Goal: Task Accomplishment & Management: Manage account settings

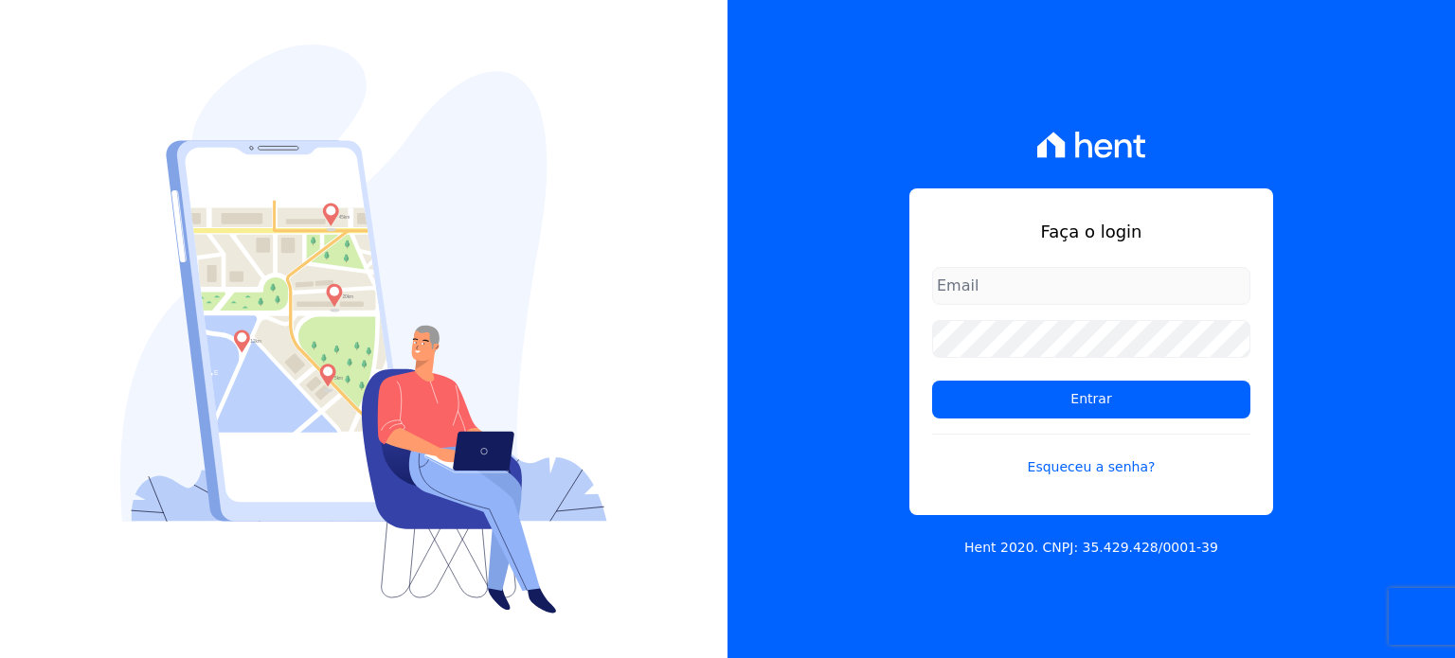
type input "amresidence2@hotmail.com"
click at [1186, 287] on input "amresidence2@hotmail.com" at bounding box center [1091, 286] width 318 height 38
click at [1253, 343] on div "Faça o login amresidence2@hotmail.com Entrar Esqueceu a senha?" at bounding box center [1092, 352] width 364 height 327
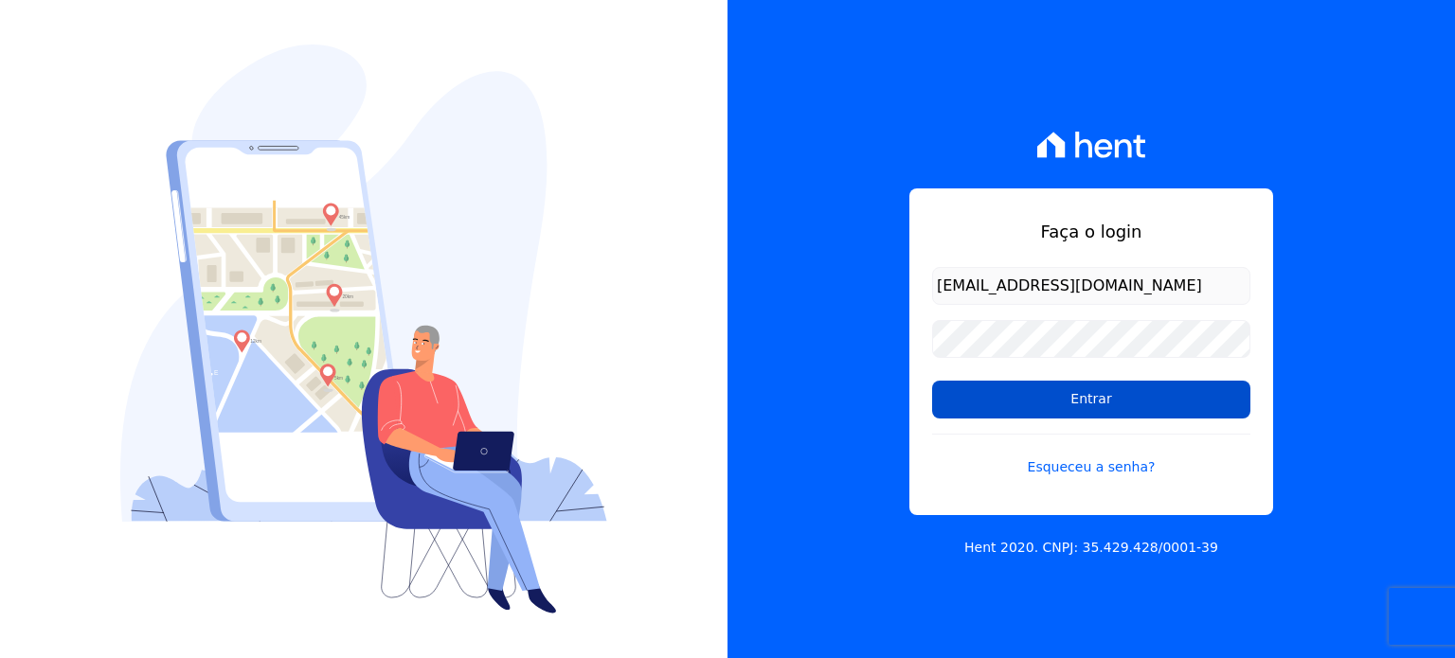
click at [1188, 389] on input "Entrar" at bounding box center [1091, 400] width 318 height 38
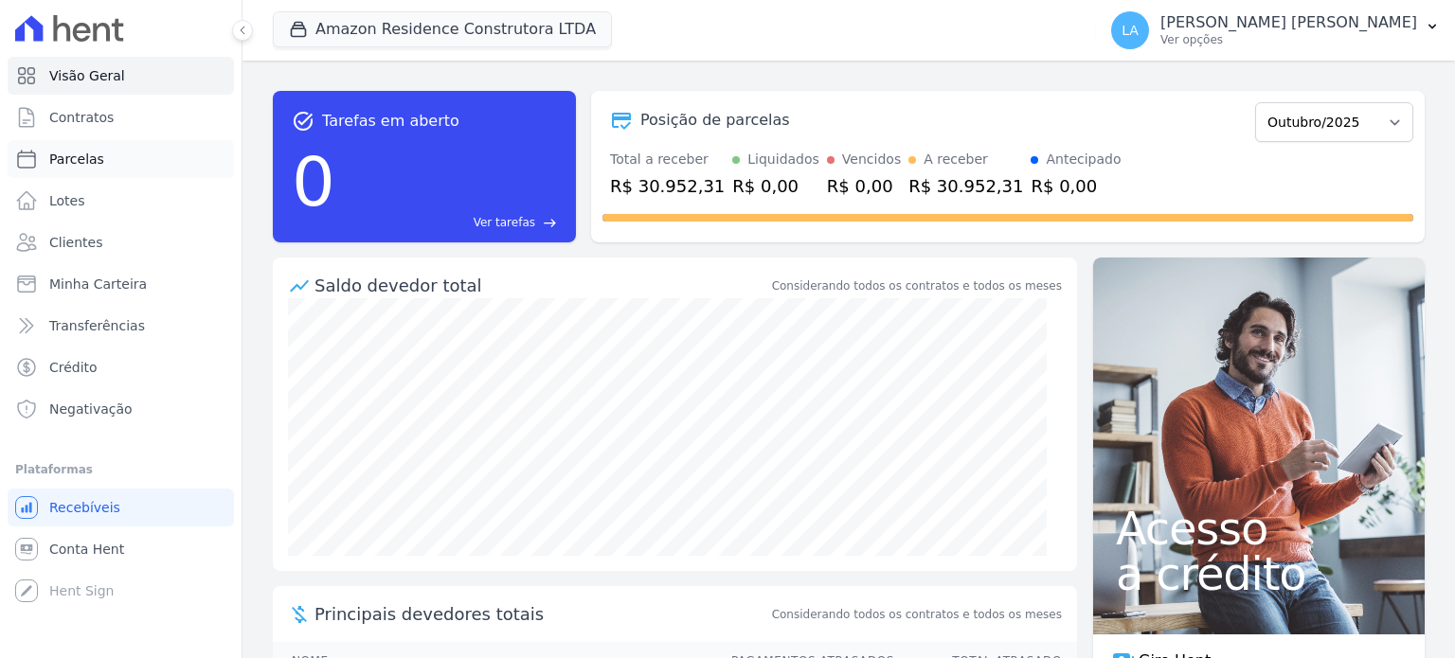
click at [86, 155] on span "Parcelas" at bounding box center [76, 159] width 55 height 19
select select
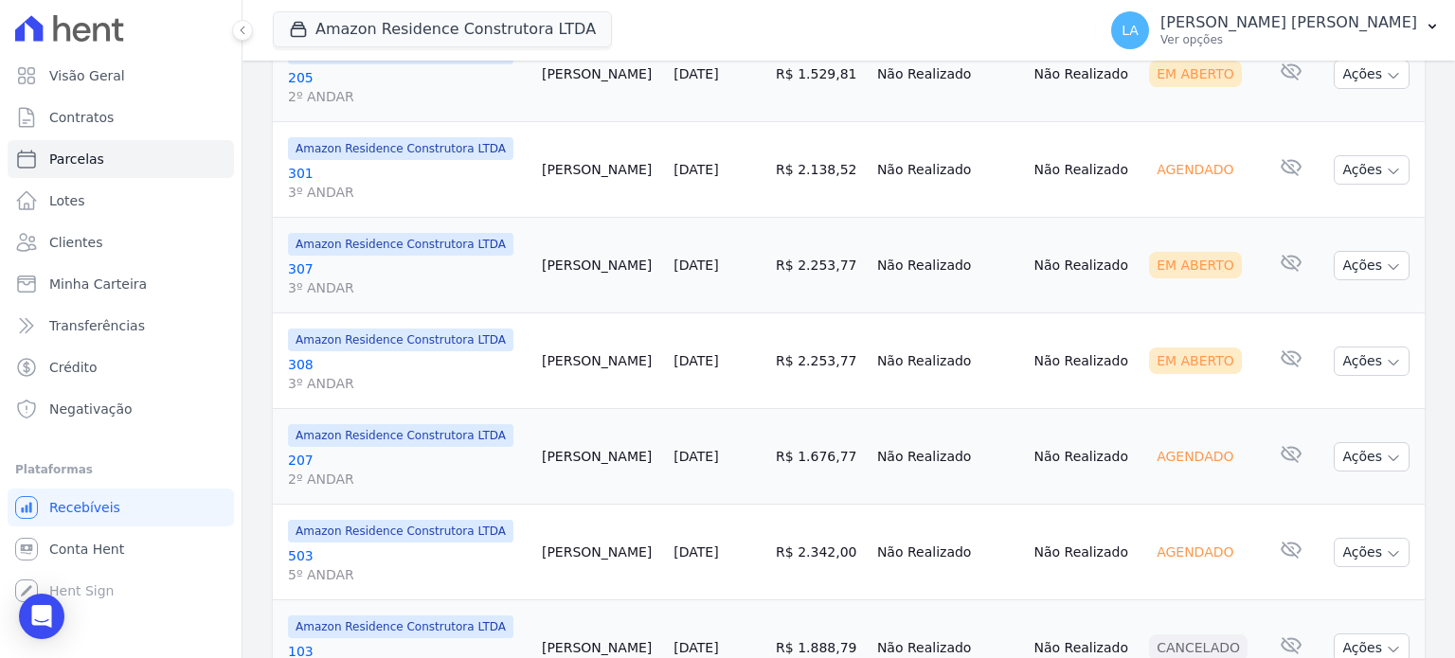
scroll to position [1575, 0]
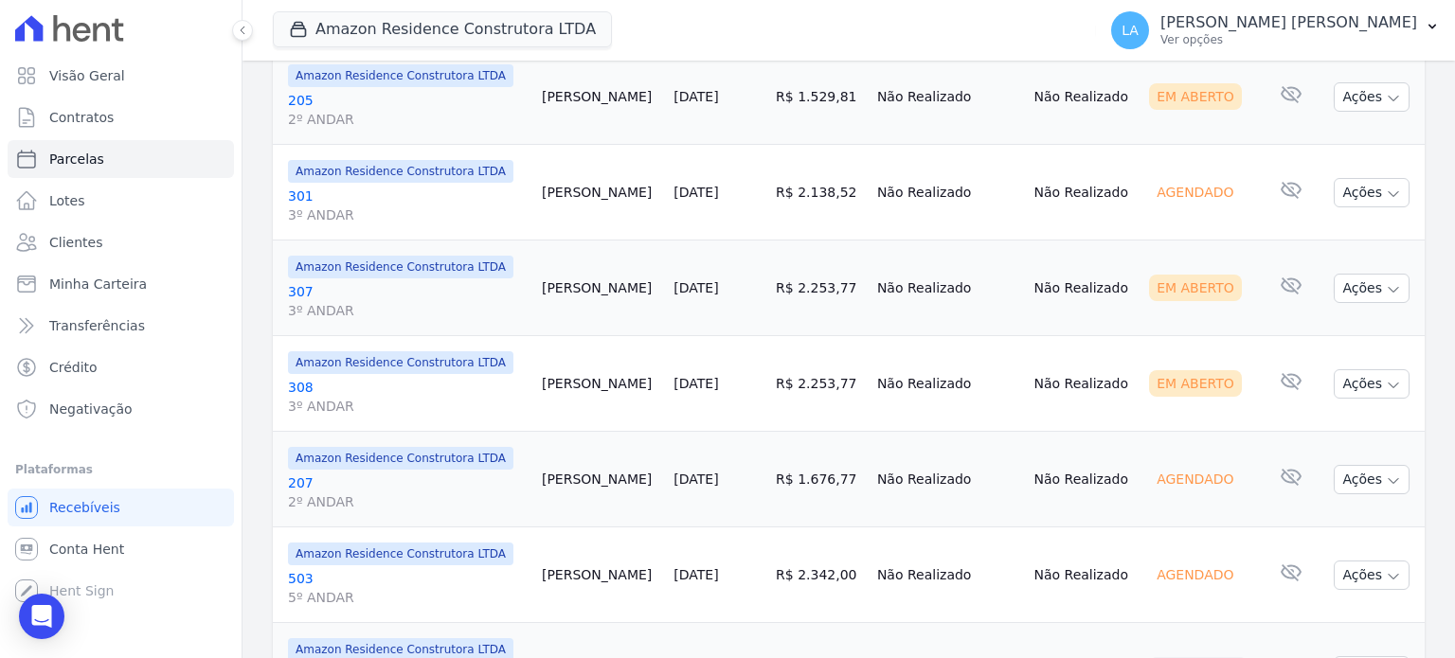
click at [300, 284] on link "307 3º ANDAR" at bounding box center [407, 301] width 239 height 38
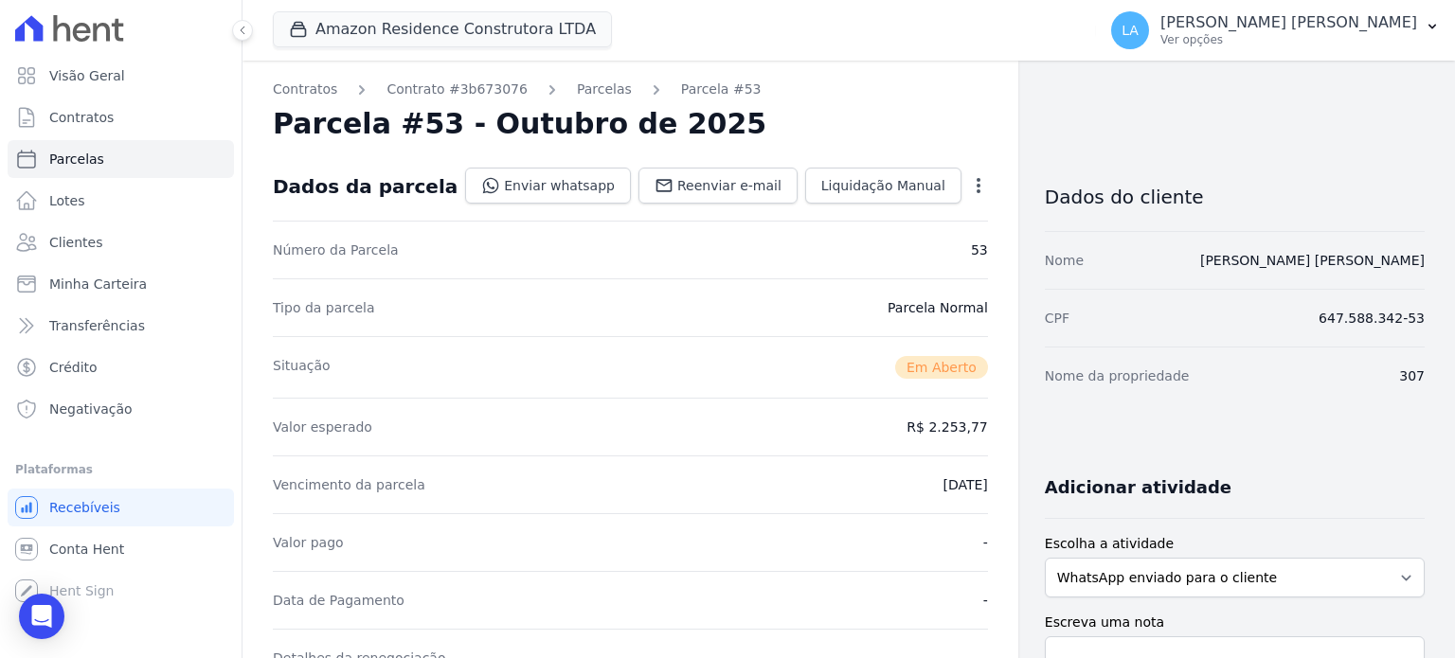
click at [298, 280] on div "Tipo da parcela [GEOGRAPHIC_DATA]" at bounding box center [630, 308] width 715 height 58
click at [588, 94] on link "Parcelas" at bounding box center [604, 90] width 55 height 20
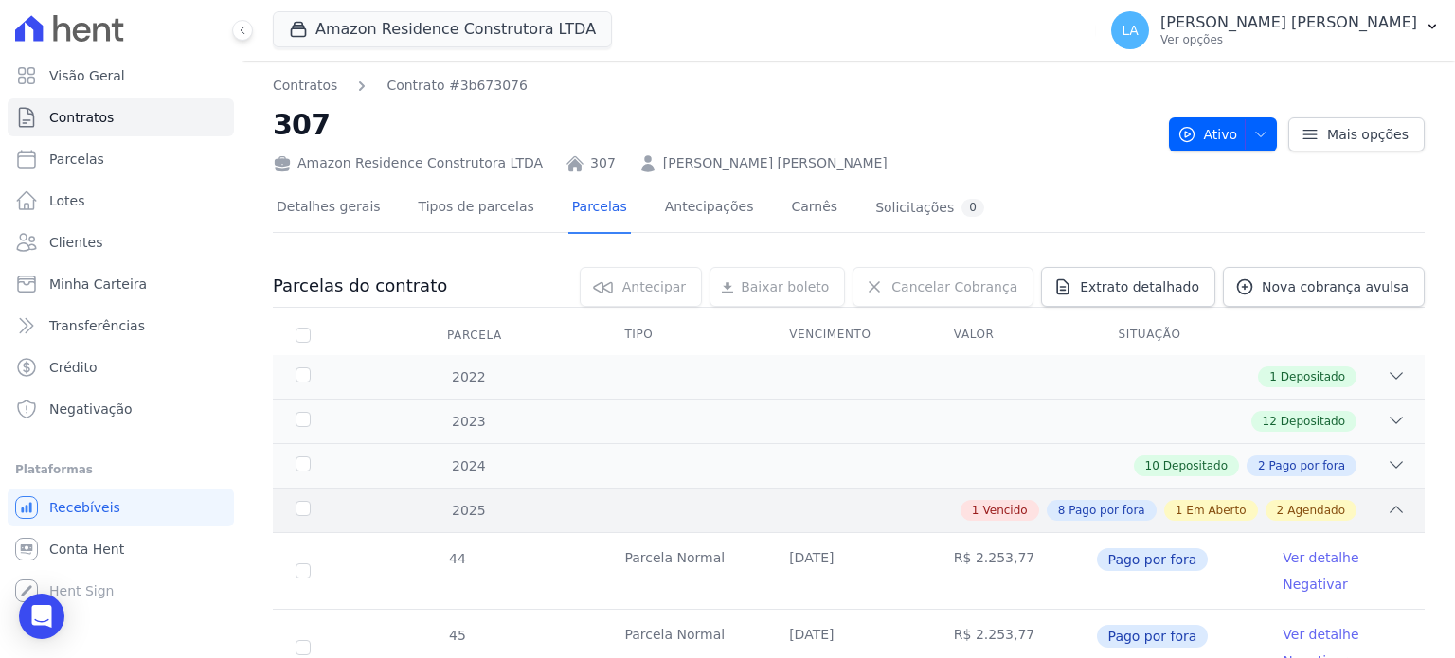
click at [869, 505] on div "1 Vencido 8 Pago por fora 1 Em Aberto 2 Agendado" at bounding box center [905, 510] width 1001 height 21
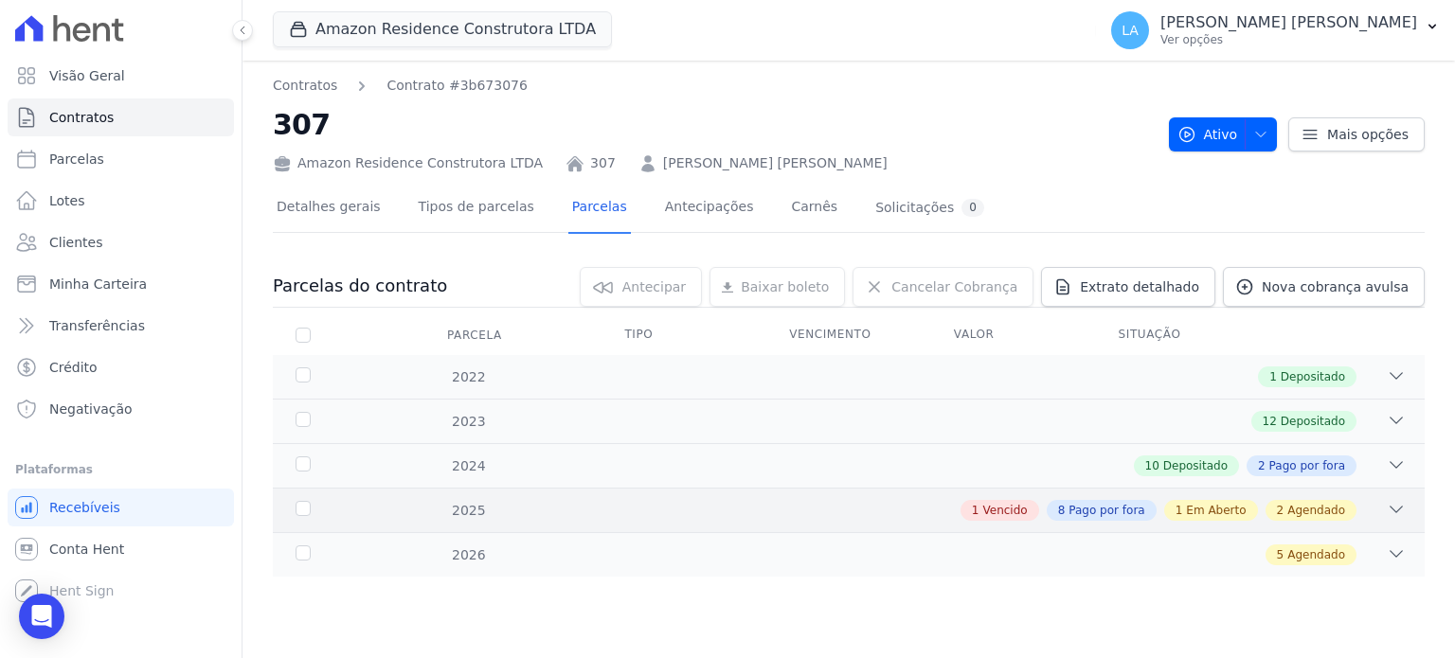
click at [869, 505] on div "1 Vencido 8 Pago por fora 1 Em Aberto 2 Agendado" at bounding box center [905, 510] width 1001 height 21
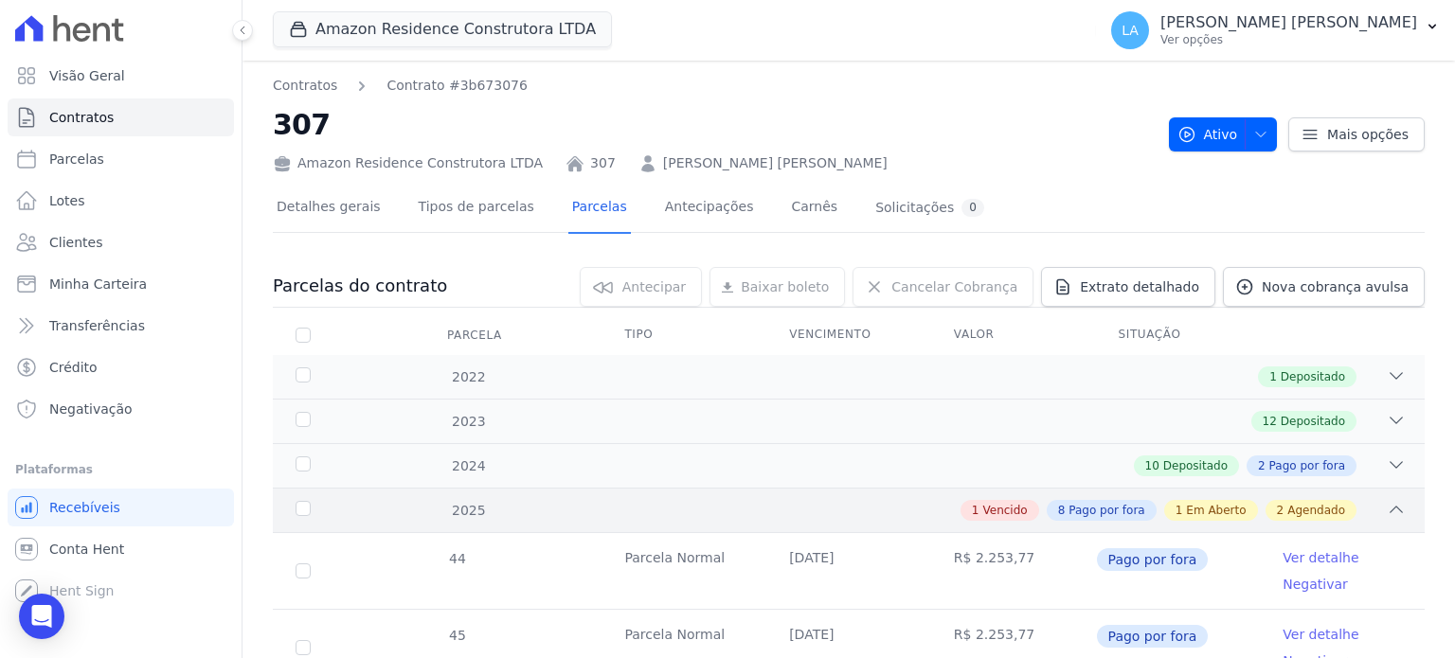
click at [869, 505] on div "1 Vencido 8 Pago por fora 1 Em Aberto 2 Agendado" at bounding box center [905, 510] width 1001 height 21
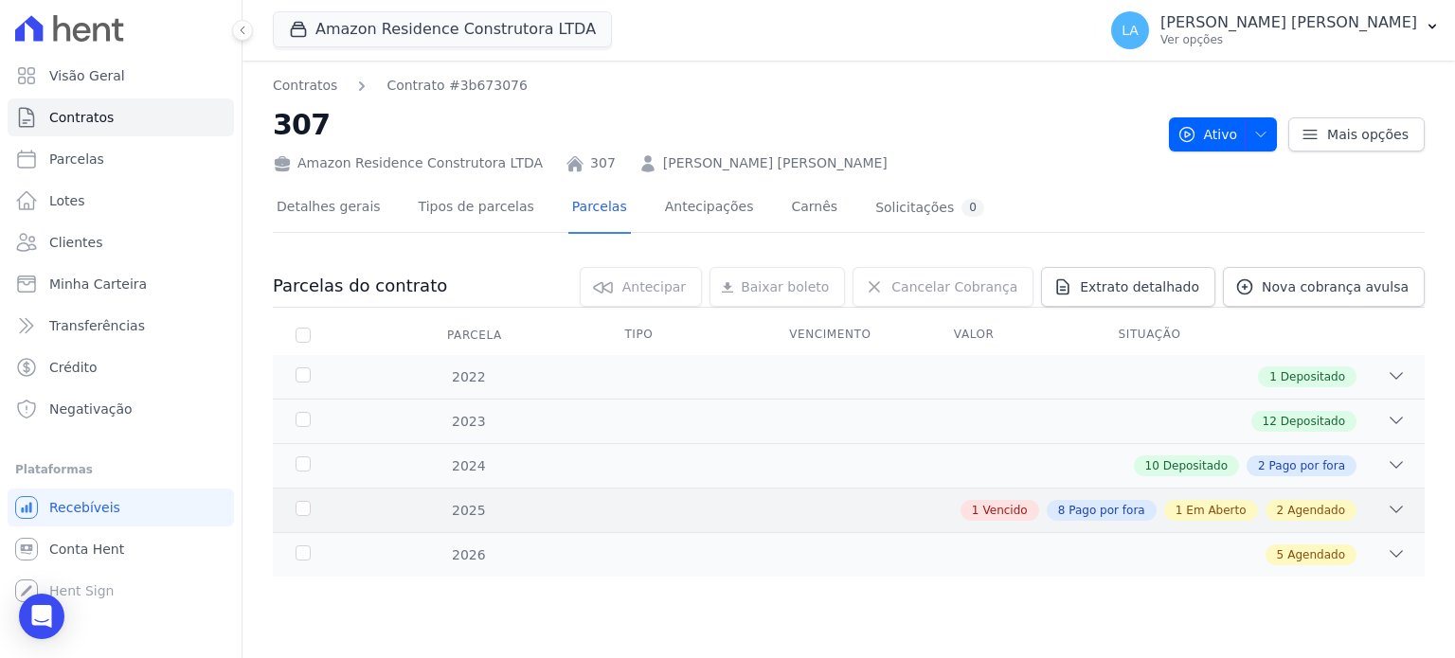
click at [1402, 503] on icon at bounding box center [1396, 509] width 19 height 19
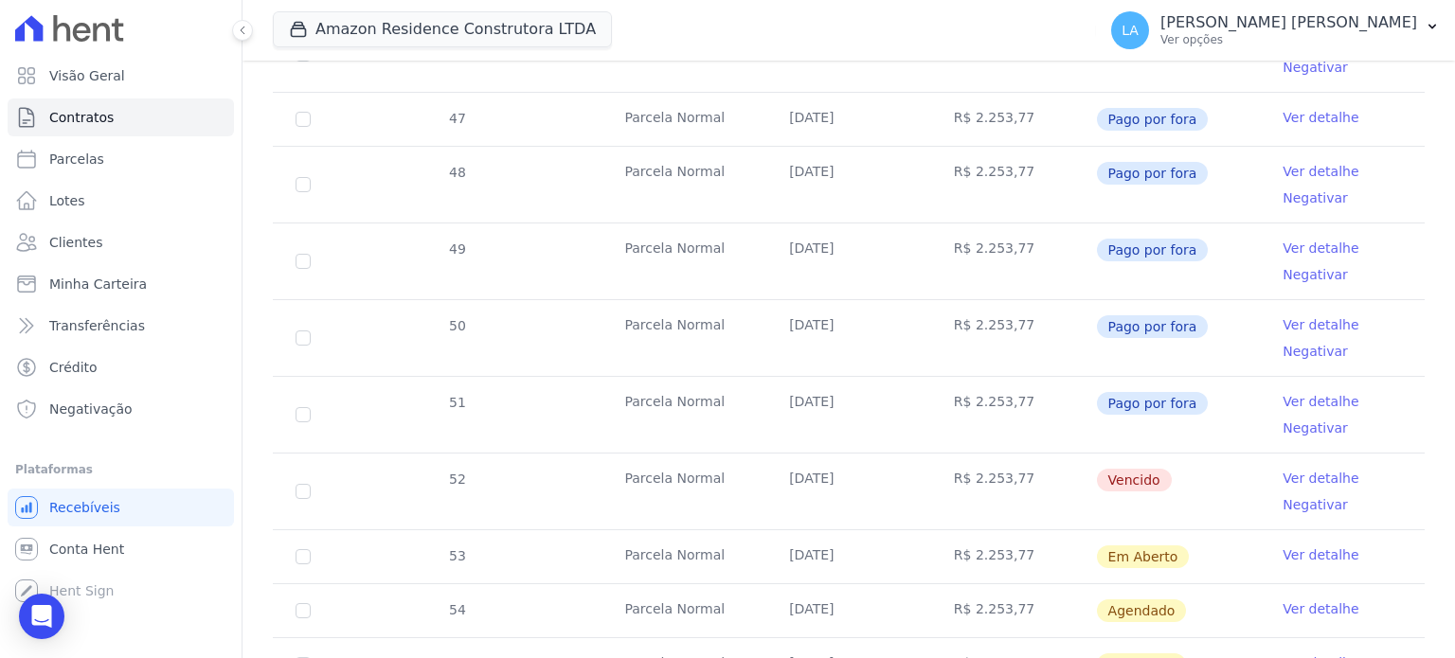
scroll to position [684, 0]
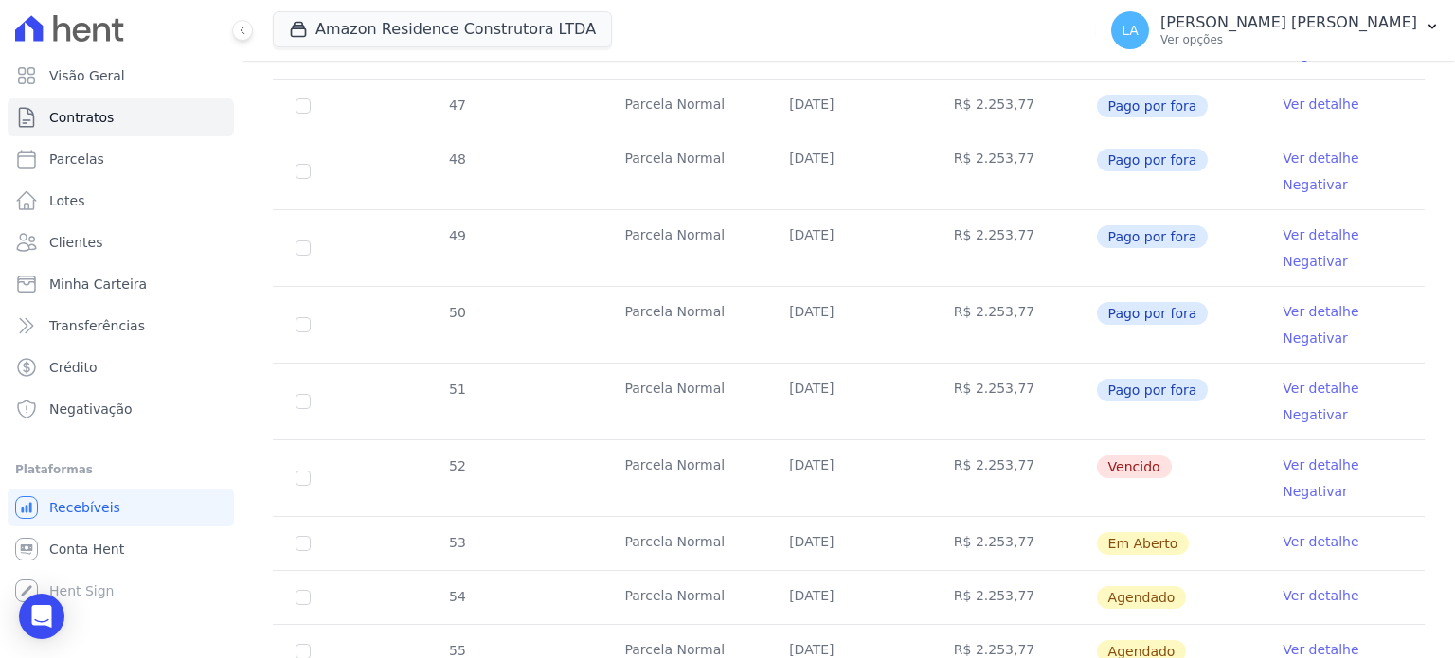
click at [1299, 465] on link "Ver detalhe" at bounding box center [1321, 465] width 76 height 19
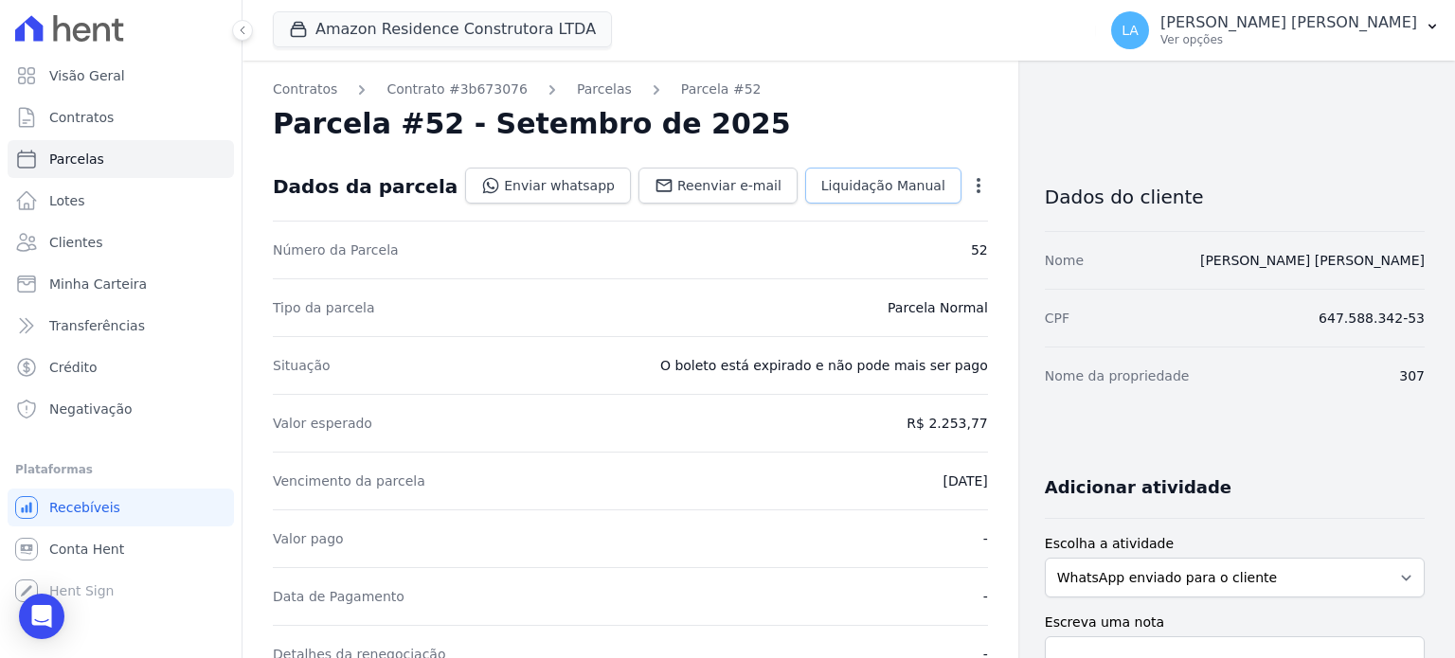
click at [907, 186] on span "Liquidação Manual" at bounding box center [883, 185] width 124 height 19
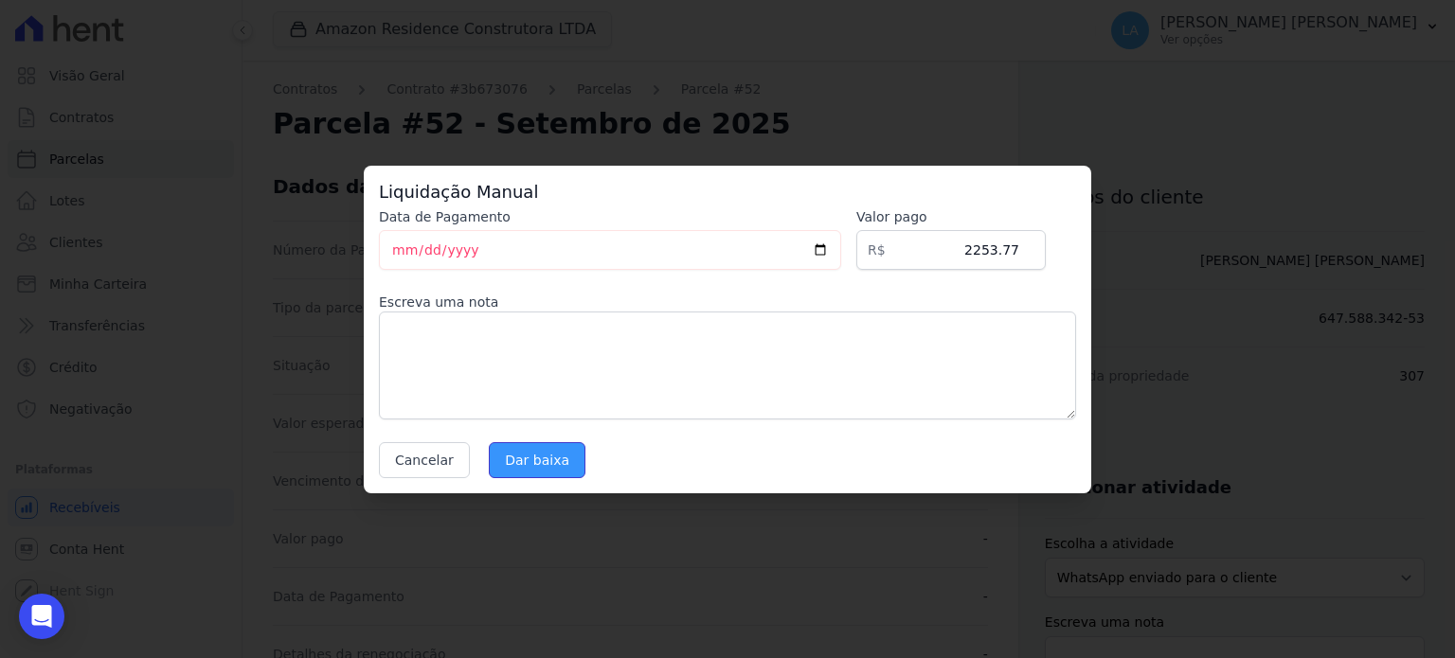
click at [542, 461] on input "Dar baixa" at bounding box center [537, 460] width 97 height 36
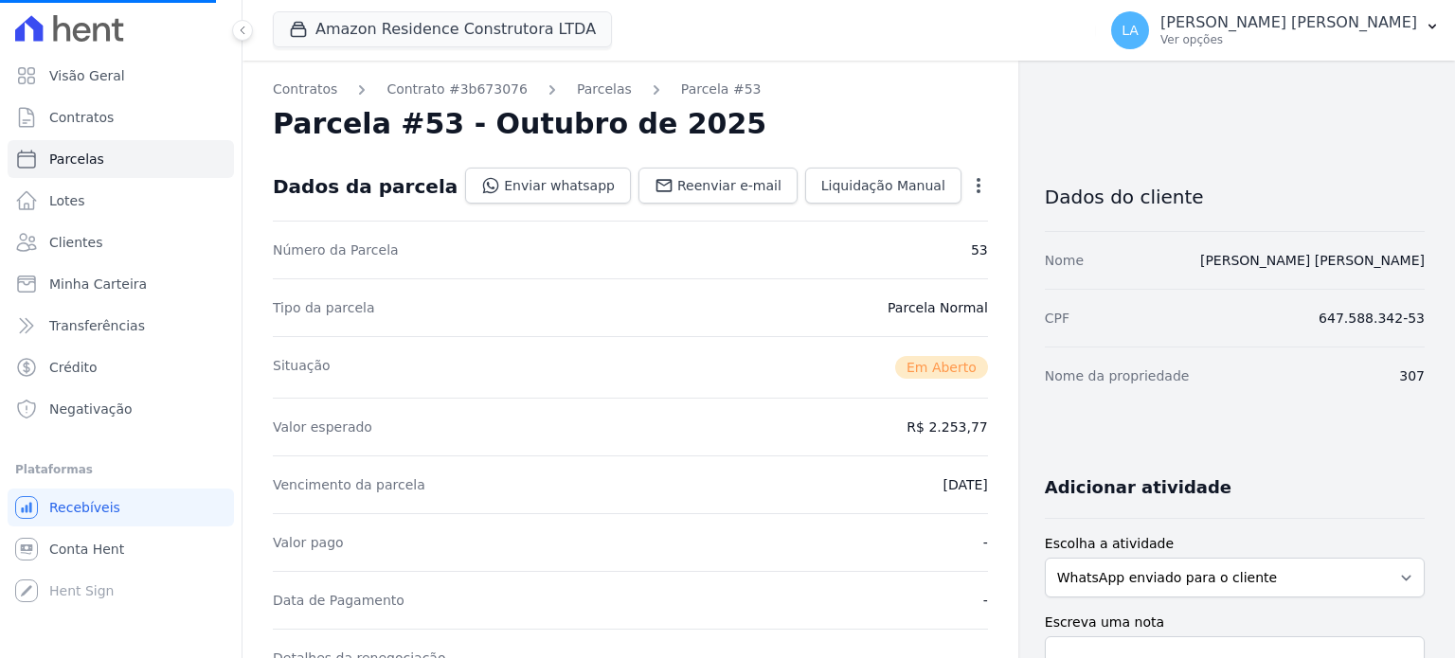
select select
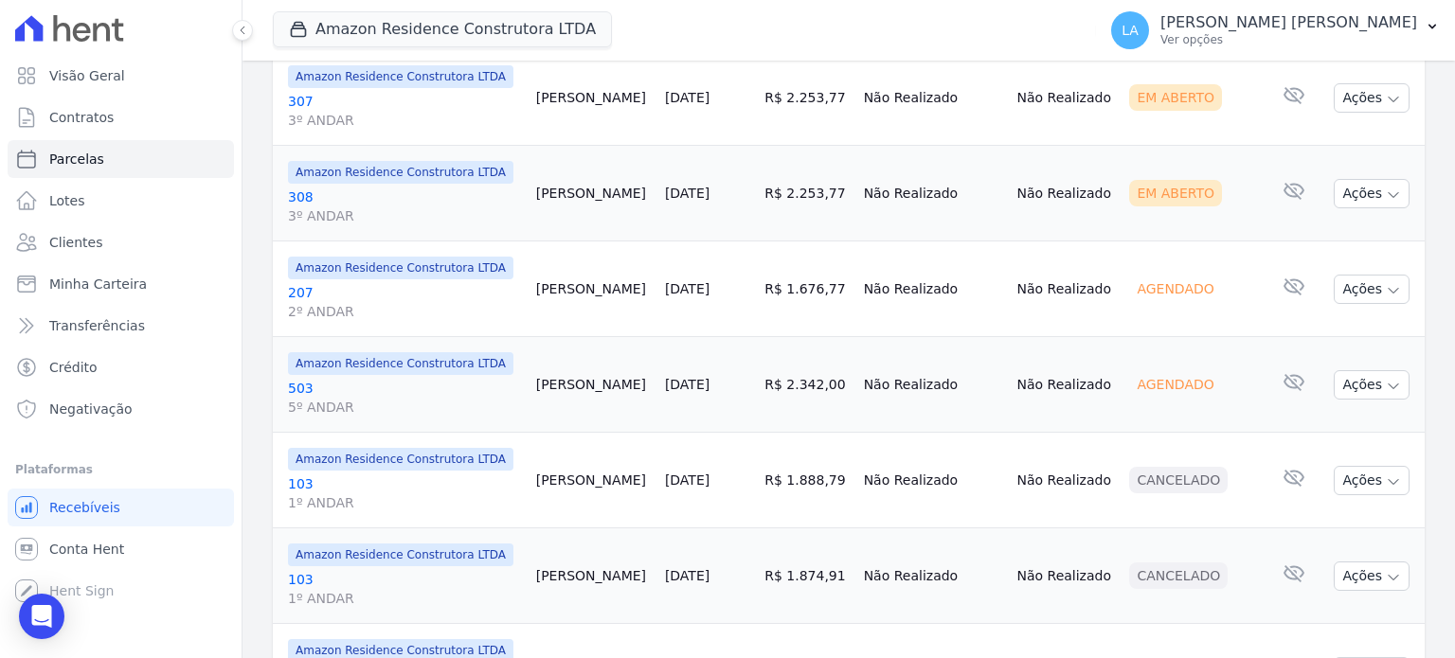
scroll to position [1822, 0]
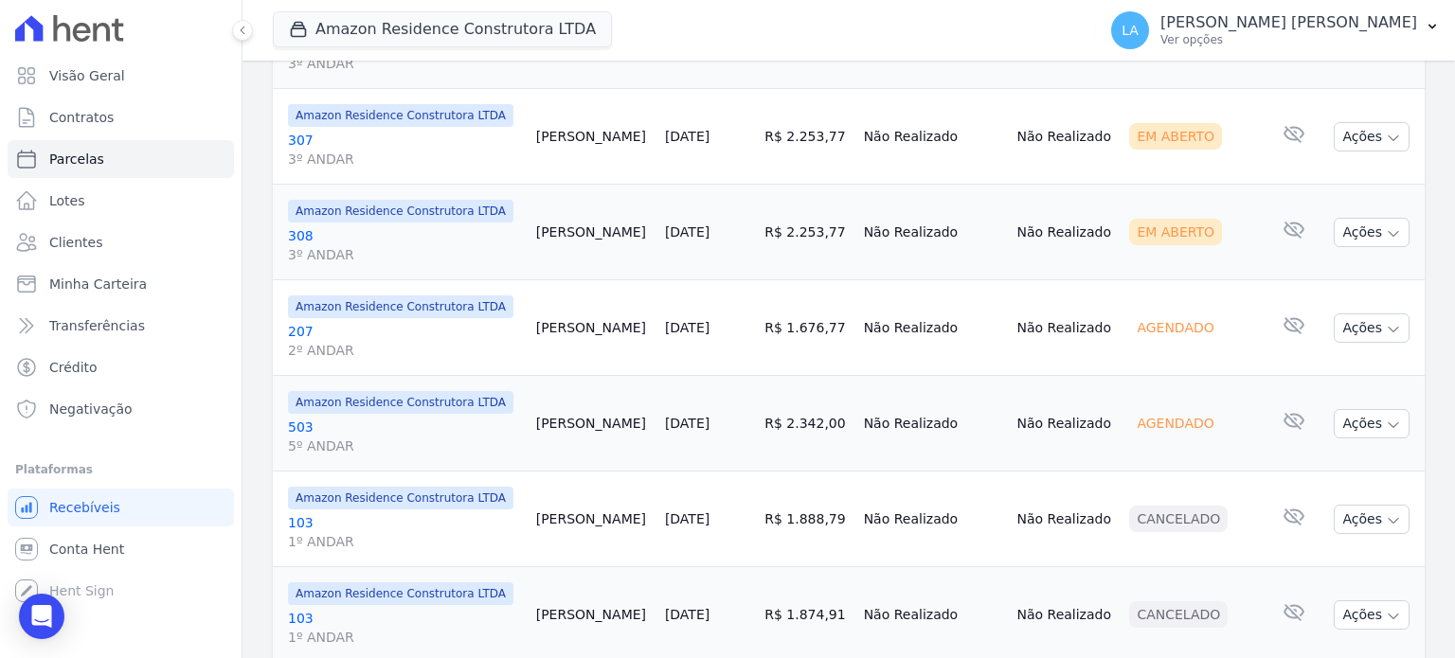
click at [294, 226] on link "308 3º ANDAR" at bounding box center [404, 245] width 233 height 38
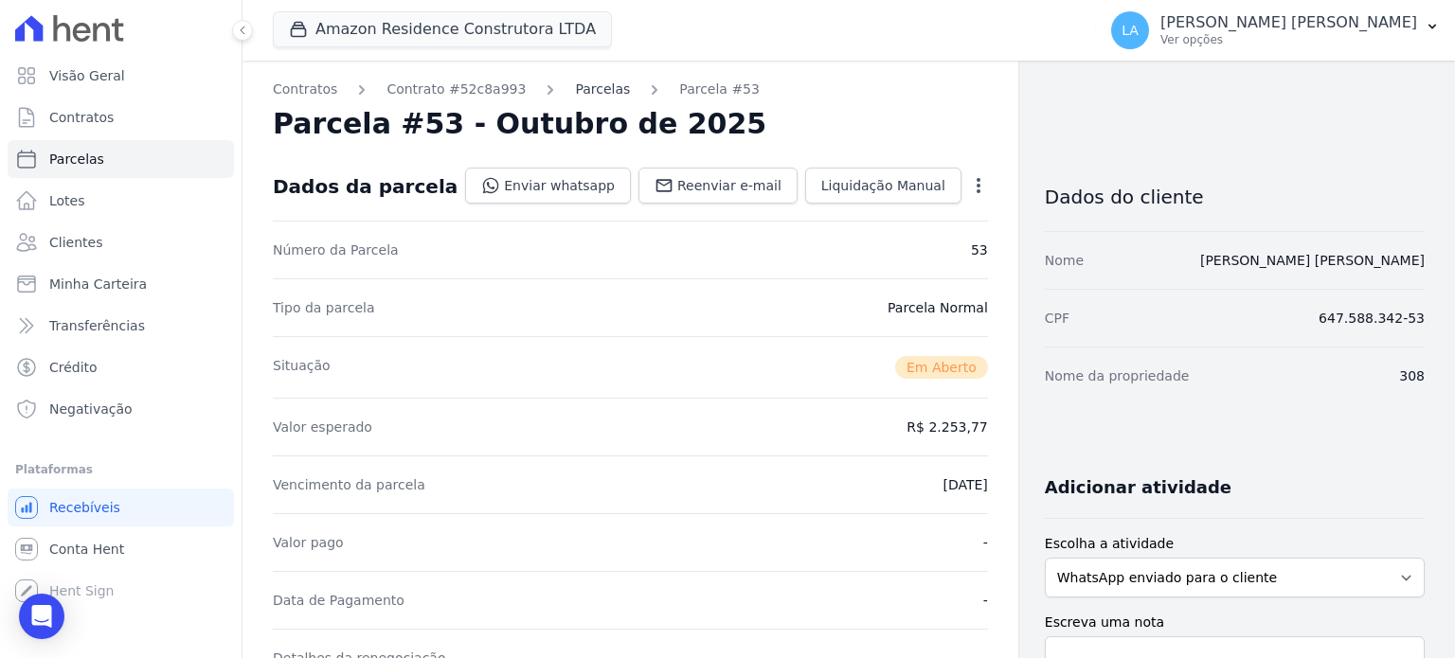
click at [581, 90] on link "Parcelas" at bounding box center [602, 90] width 55 height 20
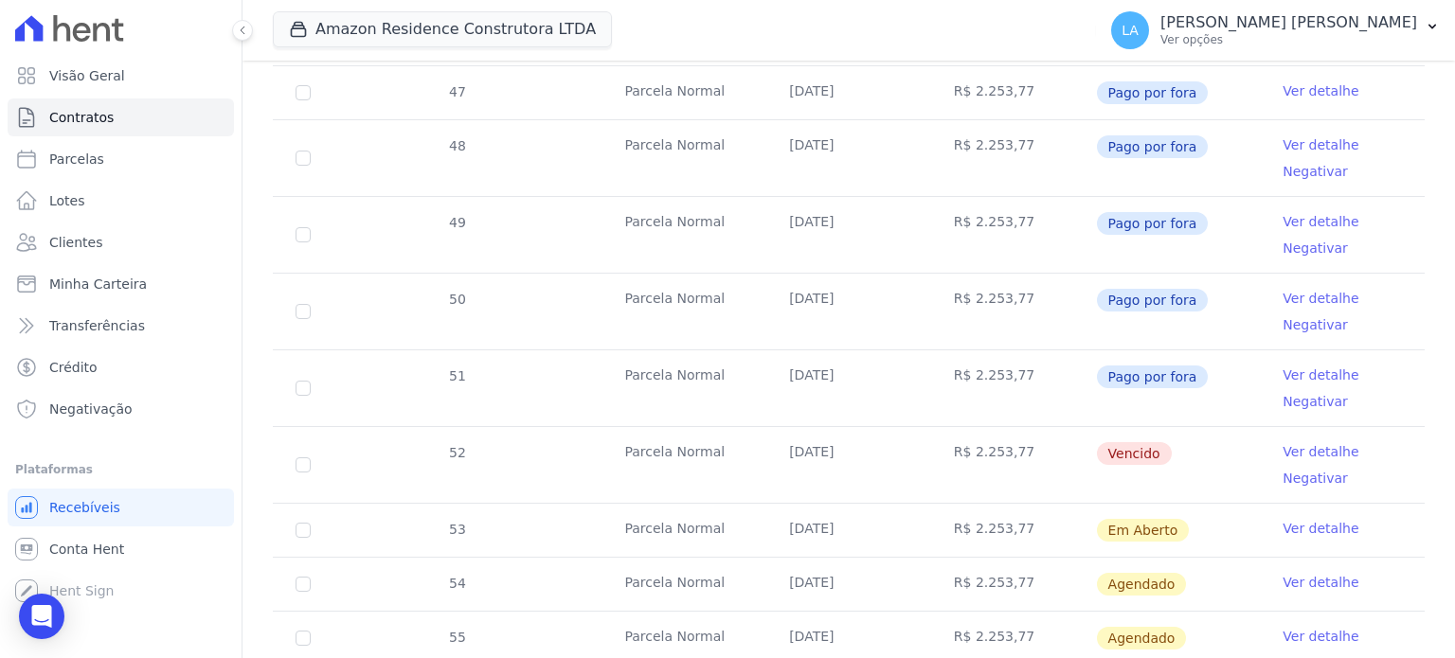
scroll to position [703, 0]
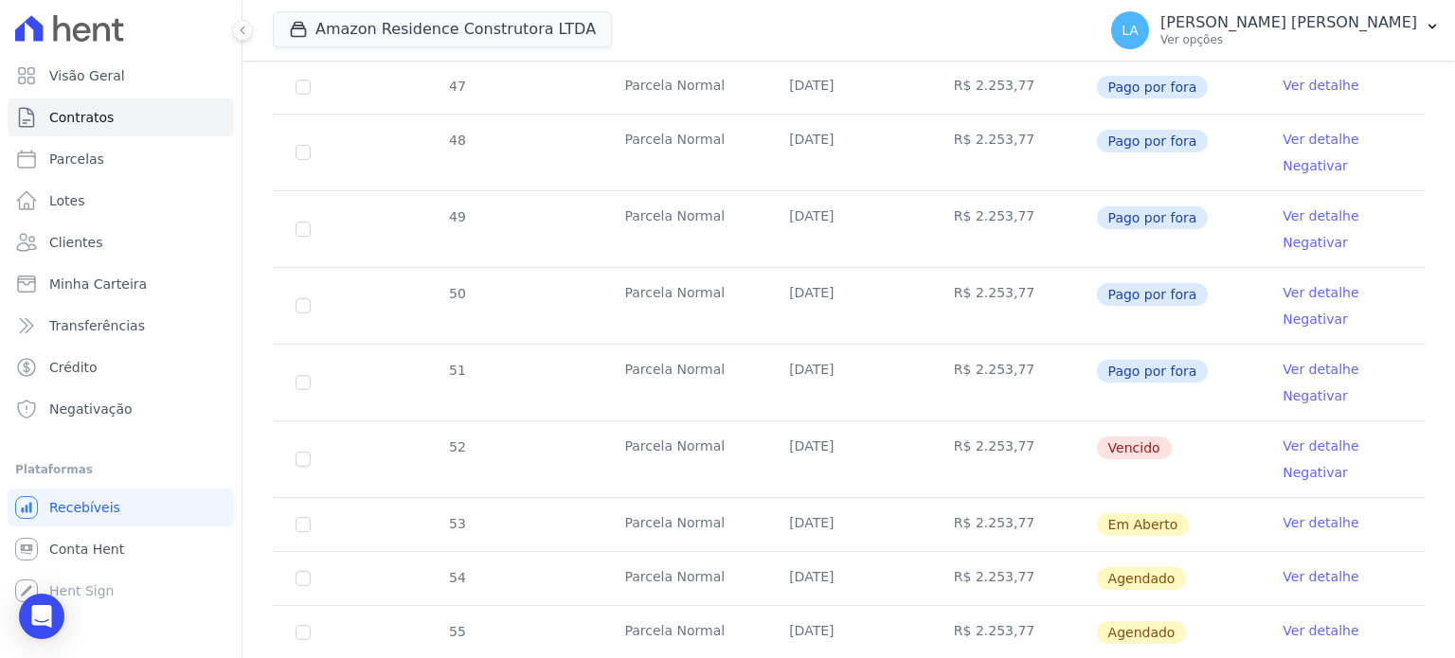
click at [1323, 443] on link "Ver detalhe" at bounding box center [1321, 446] width 76 height 19
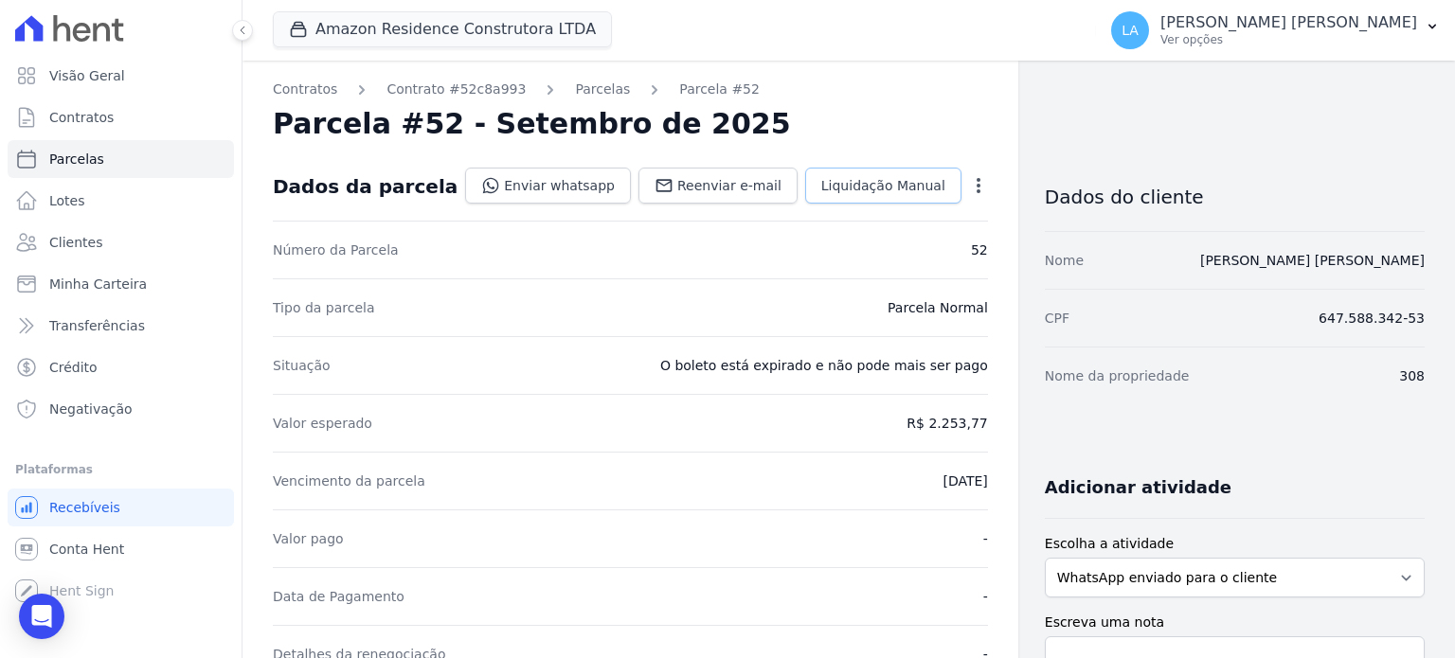
click at [887, 190] on span "Liquidação Manual" at bounding box center [883, 185] width 124 height 19
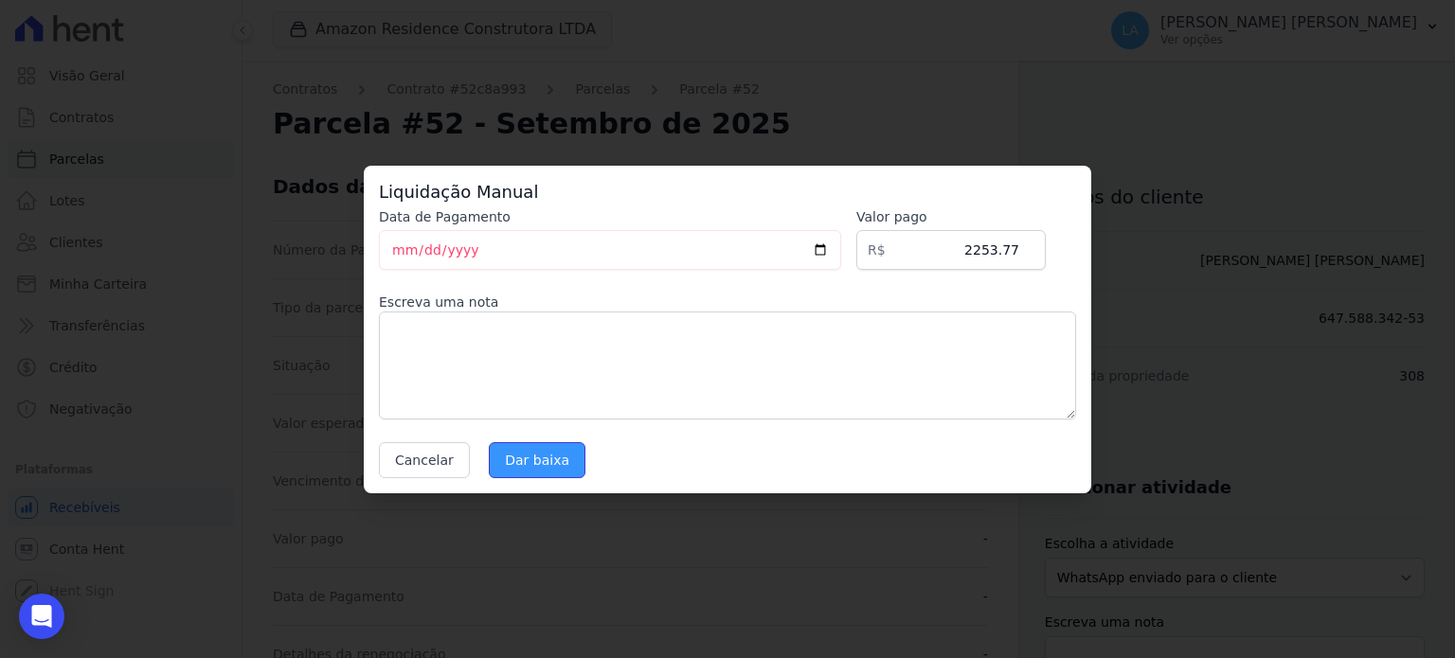
click at [541, 449] on input "Dar baixa" at bounding box center [537, 460] width 97 height 36
